Goal: Transaction & Acquisition: Purchase product/service

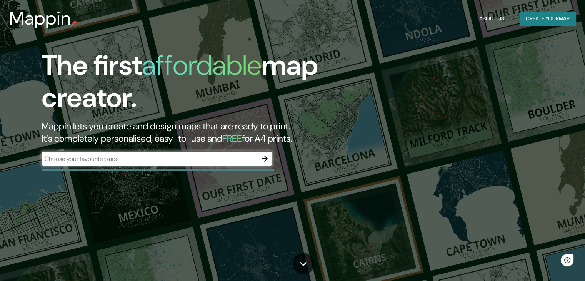
click at [229, 155] on input "text" at bounding box center [149, 158] width 215 height 9
type input "iquitos punchana"
click at [263, 157] on icon "button" at bounding box center [264, 158] width 9 height 9
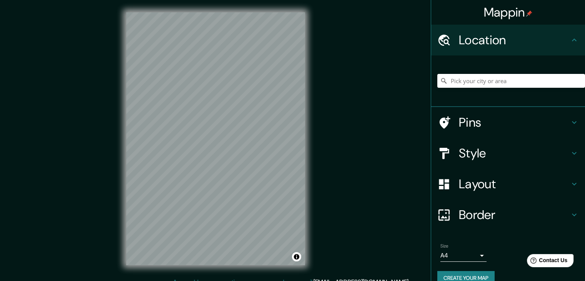
click at [463, 120] on h4 "Pins" at bounding box center [514, 122] width 111 height 15
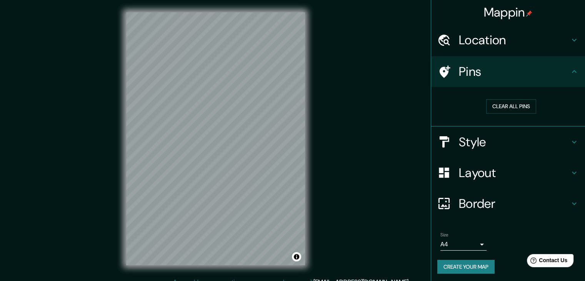
click at [475, 142] on h4 "Style" at bounding box center [514, 141] width 111 height 15
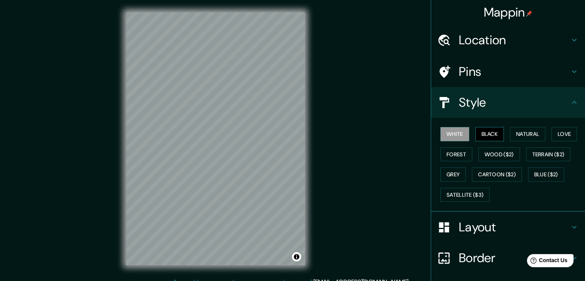
click at [488, 133] on button "Black" at bounding box center [489, 134] width 29 height 14
click at [491, 32] on h4 "Location" at bounding box center [514, 39] width 111 height 15
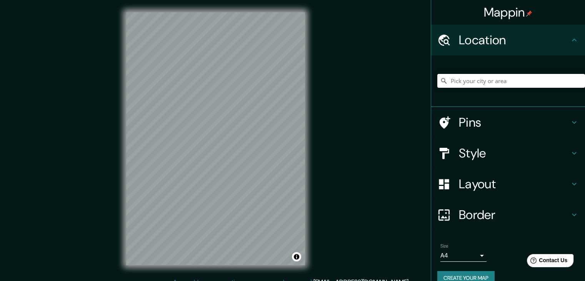
click at [480, 81] on input "Pick your city or area" at bounding box center [511, 81] width 148 height 14
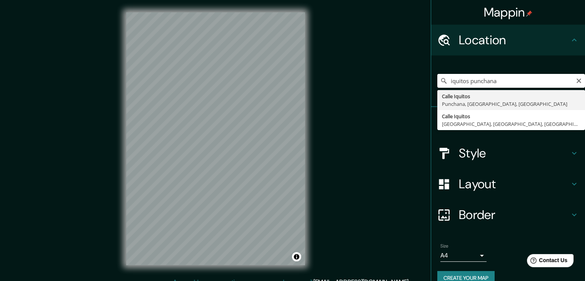
drag, startPoint x: 508, startPoint y: 100, endPoint x: 484, endPoint y: 100, distance: 24.6
type input "Calle Iquitos, [GEOGRAPHIC_DATA], [GEOGRAPHIC_DATA], [GEOGRAPHIC_DATA]"
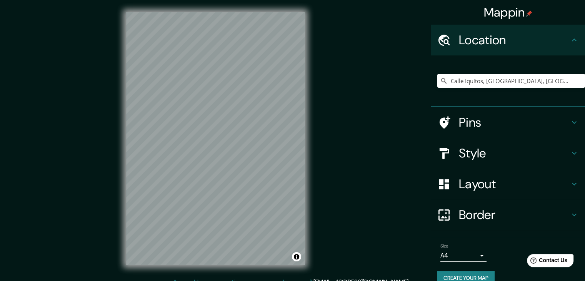
click at [477, 153] on h4 "Style" at bounding box center [514, 152] width 111 height 15
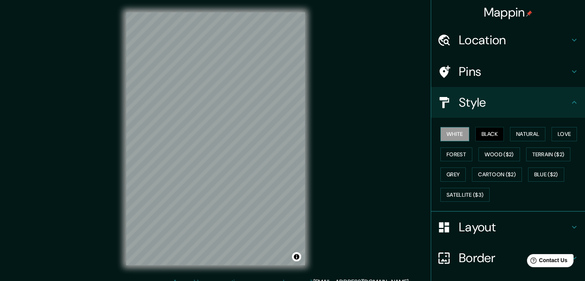
click at [459, 133] on button "White" at bounding box center [454, 134] width 29 height 14
click at [480, 135] on button "Black" at bounding box center [489, 134] width 29 height 14
click at [521, 135] on button "Natural" at bounding box center [527, 134] width 35 height 14
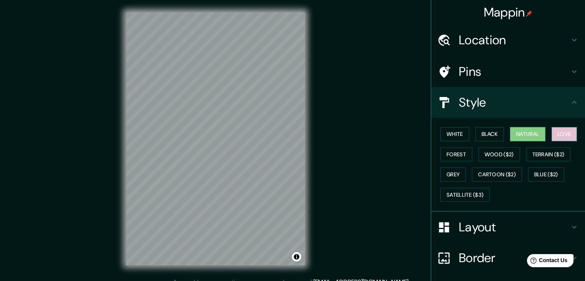
click at [556, 133] on button "Love" at bounding box center [563, 134] width 25 height 14
click at [460, 155] on button "Forest" at bounding box center [456, 154] width 32 height 14
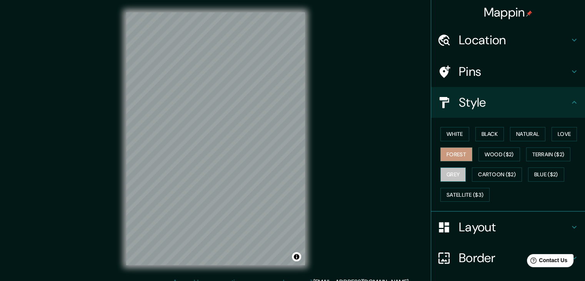
click at [451, 170] on button "Grey" at bounding box center [452, 174] width 25 height 14
click at [484, 174] on button "Cartoon ($2)" at bounding box center [497, 174] width 50 height 14
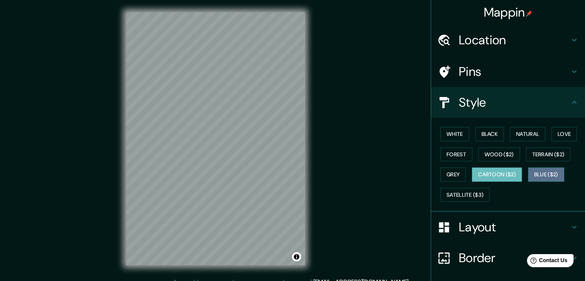
click at [545, 172] on button "Blue ($2)" at bounding box center [546, 174] width 36 height 14
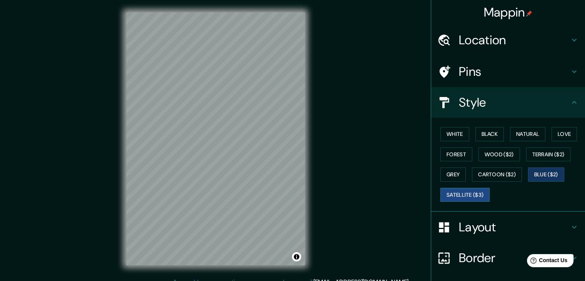
click at [449, 190] on button "Satellite ($3)" at bounding box center [464, 195] width 49 height 14
click at [545, 176] on button "Blue ($2)" at bounding box center [546, 174] width 36 height 14
click at [525, 136] on button "Natural" at bounding box center [527, 134] width 35 height 14
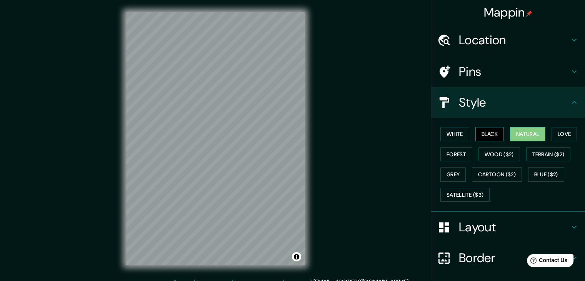
click at [475, 135] on button "Black" at bounding box center [489, 134] width 29 height 14
click at [453, 133] on button "White" at bounding box center [454, 134] width 29 height 14
click at [481, 132] on button "Black" at bounding box center [489, 134] width 29 height 14
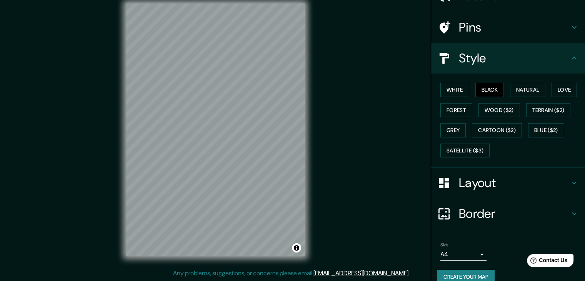
scroll to position [55, 0]
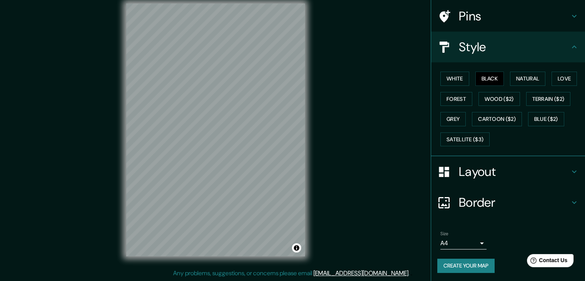
drag, startPoint x: 581, startPoint y: 202, endPoint x: 3, endPoint y: 9, distance: 610.1
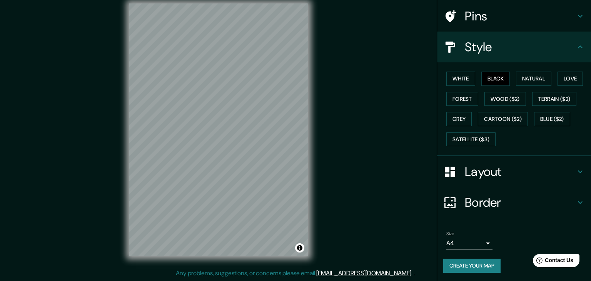
click at [466, 241] on body "Mappin Location [GEOGRAPHIC_DATA], [GEOGRAPHIC_DATA], [GEOGRAPHIC_DATA], [GEOGR…" at bounding box center [295, 131] width 591 height 281
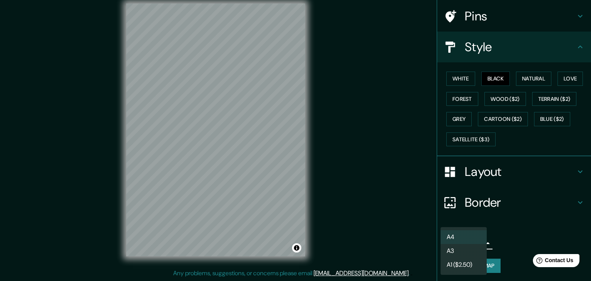
click at [462, 251] on li "A3" at bounding box center [463, 251] width 46 height 14
type input "a4"
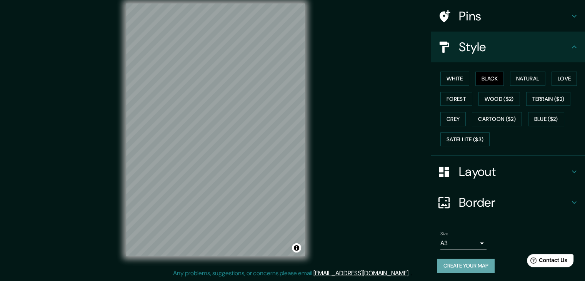
click at [457, 265] on button "Create your map" at bounding box center [465, 265] width 57 height 14
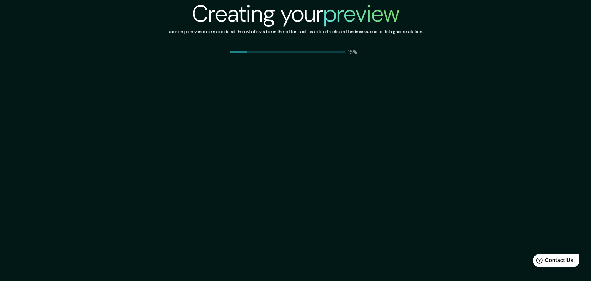
click at [483, 252] on div "Creating your preview Your map may include more detail than what's visible in t…" at bounding box center [295, 140] width 591 height 281
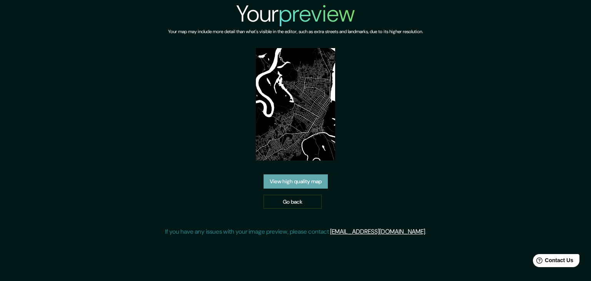
click at [306, 182] on link "View high quality map" at bounding box center [295, 181] width 64 height 14
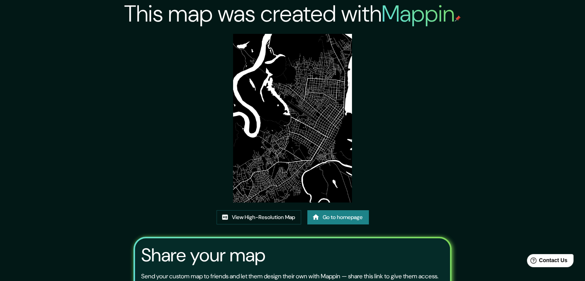
drag, startPoint x: 309, startPoint y: 99, endPoint x: 284, endPoint y: 113, distance: 28.8
click at [284, 113] on img at bounding box center [292, 118] width 119 height 168
click at [266, 122] on img at bounding box center [292, 118] width 119 height 168
click at [288, 217] on link "View High-Resolution Map" at bounding box center [259, 217] width 85 height 14
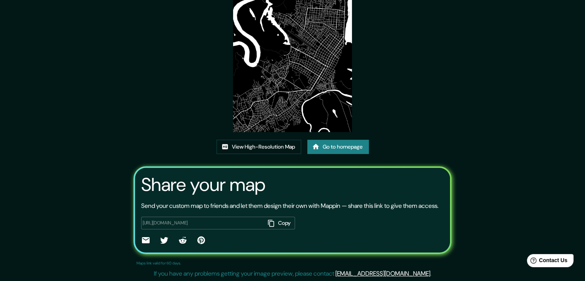
scroll to position [80, 0]
click at [291, 139] on link "View High-Resolution Map" at bounding box center [259, 146] width 85 height 14
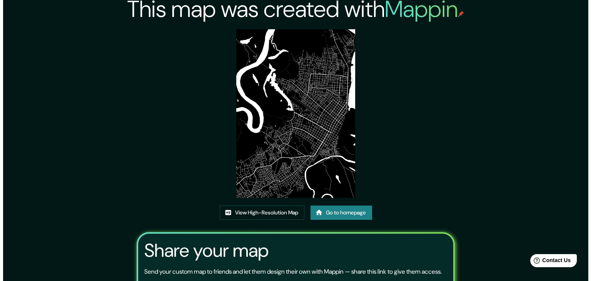
scroll to position [0, 0]
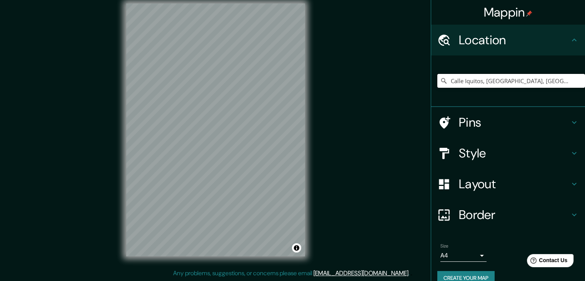
click at [561, 81] on input "Calle Iquitos, [GEOGRAPHIC_DATA], [GEOGRAPHIC_DATA], [GEOGRAPHIC_DATA]" at bounding box center [511, 81] width 148 height 14
click at [506, 79] on input "Calle Iquitos, [GEOGRAPHIC_DATA], [GEOGRAPHIC_DATA], [GEOGRAPHIC_DATA]" at bounding box center [511, 81] width 148 height 14
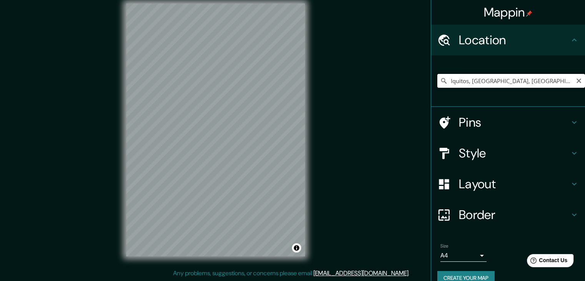
click at [509, 81] on input "Iquitos, Peñalolén, Región Metropolitana de Santiago 7910000, Chile" at bounding box center [511, 81] width 148 height 14
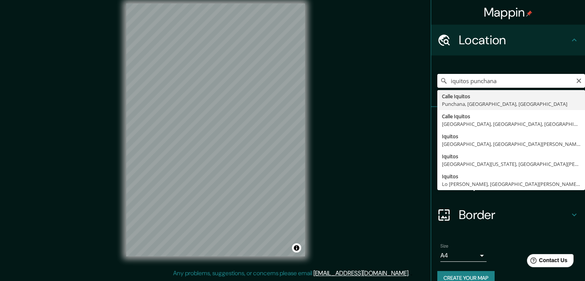
type input "Calle Iquitos, [GEOGRAPHIC_DATA], [GEOGRAPHIC_DATA], [GEOGRAPHIC_DATA]"
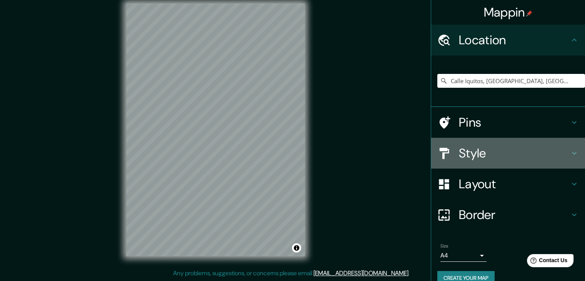
click at [469, 153] on h4 "Style" at bounding box center [514, 152] width 111 height 15
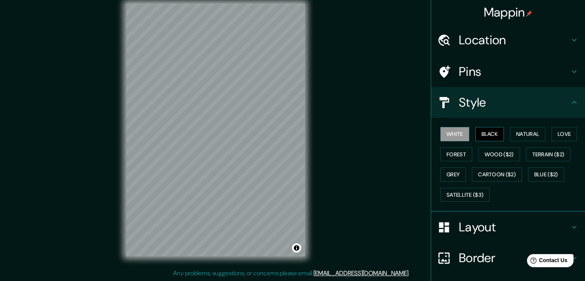
click at [485, 134] on button "Black" at bounding box center [489, 134] width 29 height 14
click at [522, 134] on button "Natural" at bounding box center [527, 134] width 35 height 14
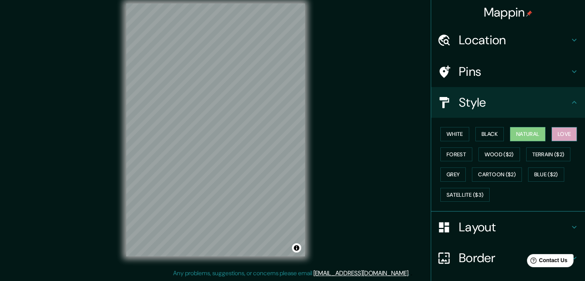
click at [558, 137] on button "Love" at bounding box center [563, 134] width 25 height 14
click at [448, 131] on button "White" at bounding box center [454, 134] width 29 height 14
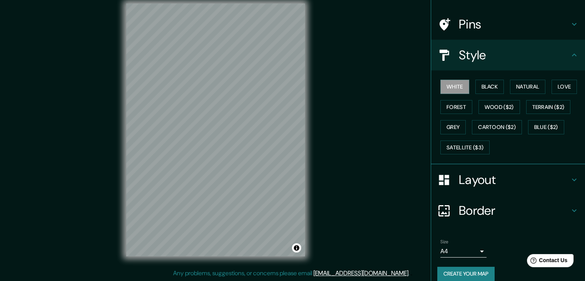
scroll to position [55, 0]
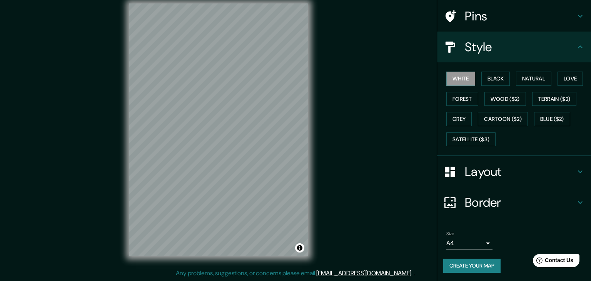
click at [468, 242] on body "Mappin Location [GEOGRAPHIC_DATA], [GEOGRAPHIC_DATA], [GEOGRAPHIC_DATA], [GEOGR…" at bounding box center [295, 131] width 591 height 281
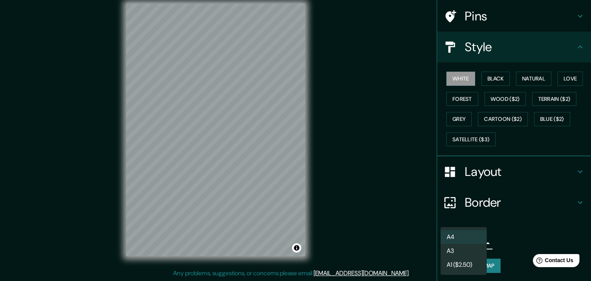
click at [467, 250] on li "A3" at bounding box center [463, 251] width 46 height 14
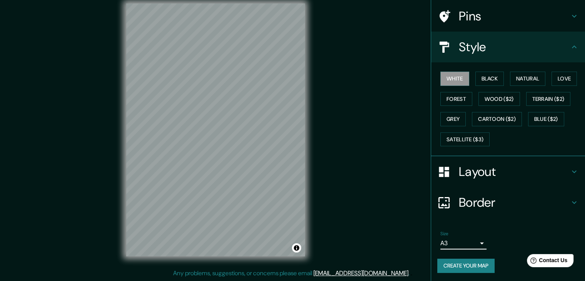
click at [470, 261] on button "Create your map" at bounding box center [465, 265] width 57 height 14
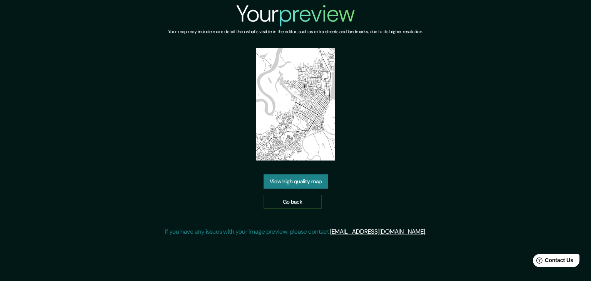
click at [306, 180] on link "View high quality map" at bounding box center [295, 181] width 64 height 14
